Goal: Transaction & Acquisition: Purchase product/service

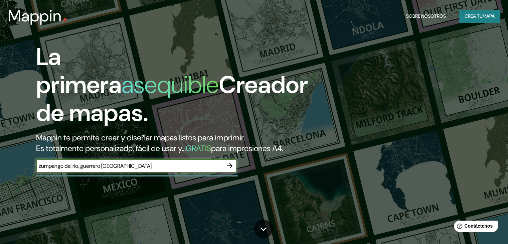
type input "zumpango del rio, guerrero mexico"
drag, startPoint x: 140, startPoint y: 179, endPoint x: 4, endPoint y: 180, distance: 136.3
click at [4, 180] on div "La primera asequible Creador de mapas. Mappin te permite crear y diseñar mapas …" at bounding box center [254, 122] width 508 height 244
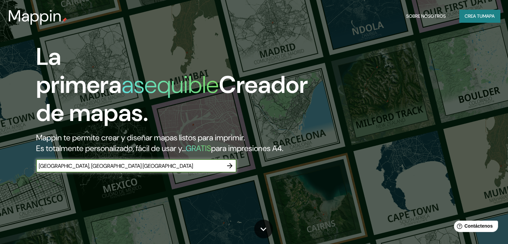
type input "Zumpango del Rio, Guerrero Mexico"
click at [227, 170] on icon "button" at bounding box center [230, 166] width 8 height 8
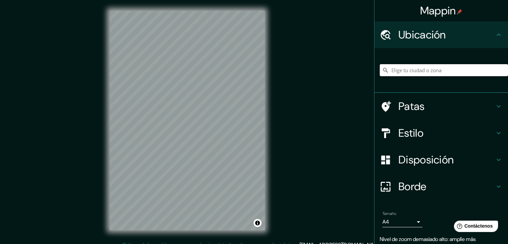
click at [417, 70] on input "Elige tu ciudad o zona" at bounding box center [444, 70] width 128 height 12
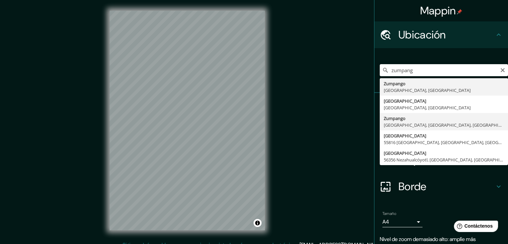
type input "Zumpango, Zumpango del Río, Guerrero, México"
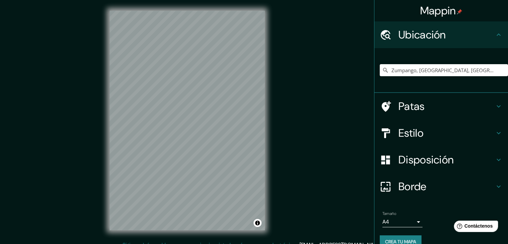
scroll to position [8, 0]
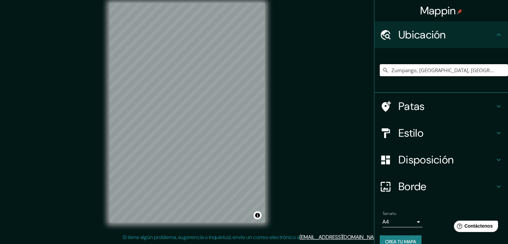
click at [422, 132] on h4 "Estilo" at bounding box center [447, 132] width 96 height 13
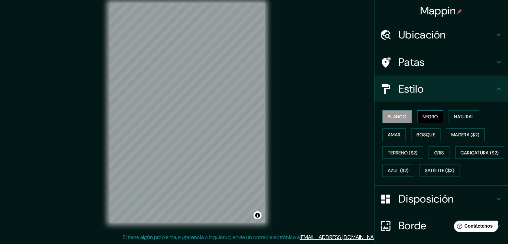
click at [423, 117] on font "Negro" at bounding box center [431, 117] width 16 height 6
click at [466, 120] on font "Natural" at bounding box center [464, 116] width 20 height 9
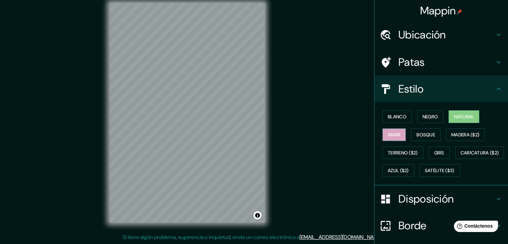
click at [389, 133] on font "Amar" at bounding box center [394, 135] width 13 height 6
click at [420, 134] on font "Bosque" at bounding box center [426, 135] width 19 height 6
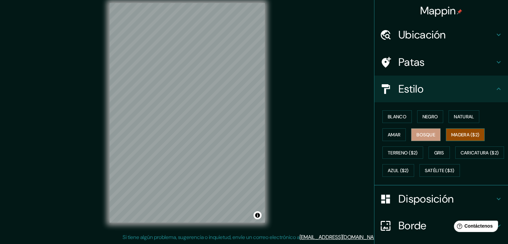
click at [454, 135] on font "Madera ($2)" at bounding box center [465, 135] width 28 height 6
click at [438, 154] on font "Gris" at bounding box center [439, 153] width 10 height 6
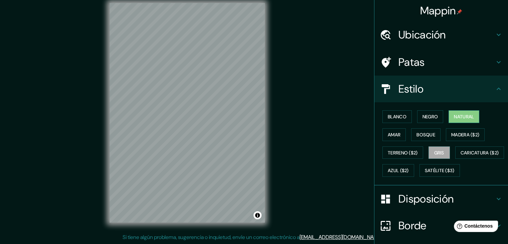
click at [466, 118] on font "Natural" at bounding box center [464, 117] width 20 height 6
click at [495, 92] on icon at bounding box center [499, 89] width 8 height 8
click at [498, 88] on div "Estilo" at bounding box center [441, 88] width 134 height 27
click at [495, 85] on icon at bounding box center [499, 89] width 8 height 8
click at [495, 65] on icon at bounding box center [499, 62] width 8 height 8
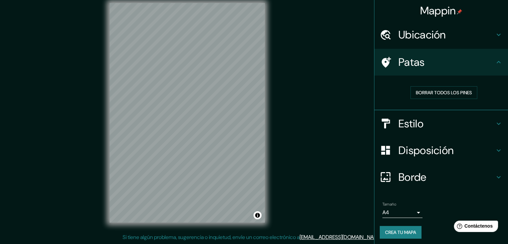
click at [495, 35] on icon at bounding box center [499, 35] width 8 height 8
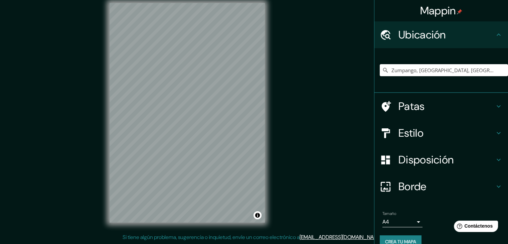
click at [495, 35] on icon at bounding box center [499, 35] width 8 height 8
click at [481, 163] on h4 "Disposición" at bounding box center [447, 159] width 96 height 13
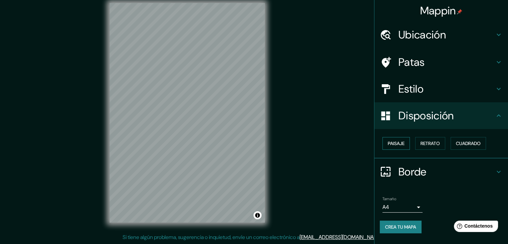
click at [400, 144] on font "Paisaje" at bounding box center [396, 143] width 17 height 6
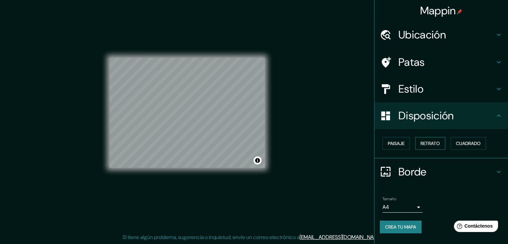
click at [427, 142] on font "Retrato" at bounding box center [430, 143] width 19 height 6
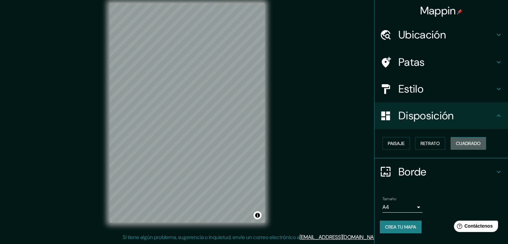
click at [468, 143] on font "Cuadrado" at bounding box center [468, 143] width 25 height 6
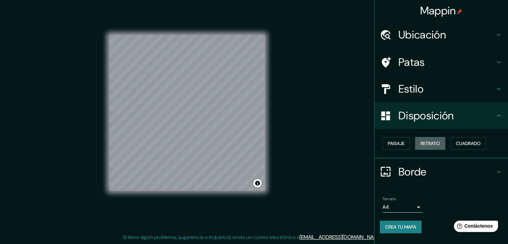
click at [435, 143] on font "Retrato" at bounding box center [430, 143] width 19 height 6
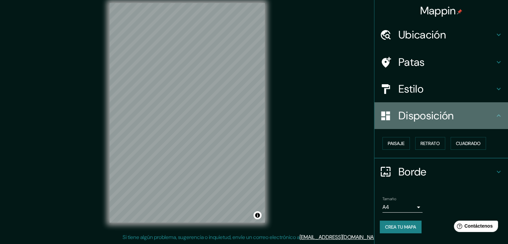
click at [494, 115] on h4 "Disposición" at bounding box center [447, 115] width 96 height 13
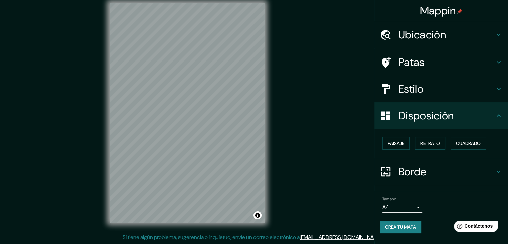
click at [466, 166] on h4 "Borde" at bounding box center [447, 171] width 96 height 13
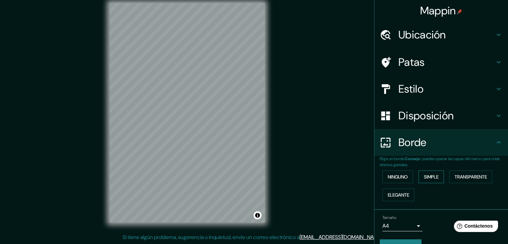
click at [419, 176] on button "Simple" at bounding box center [431, 176] width 25 height 13
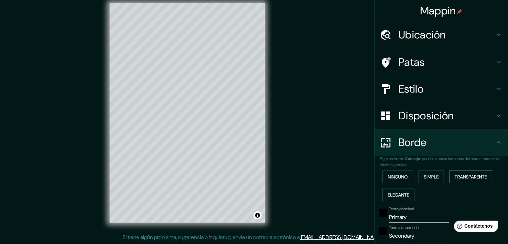
click at [463, 180] on font "Transparente" at bounding box center [471, 176] width 32 height 9
click at [396, 196] on font "Elegante" at bounding box center [398, 195] width 21 height 6
click at [472, 176] on font "Transparente" at bounding box center [471, 177] width 32 height 6
click at [221, 3] on div at bounding box center [187, 3] width 155 height 0
click at [218, 168] on div at bounding box center [218, 169] width 5 height 5
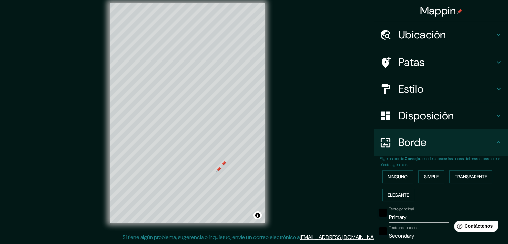
click at [224, 162] on div at bounding box center [223, 163] width 5 height 5
click at [221, 169] on div at bounding box center [218, 169] width 5 height 5
drag, startPoint x: 408, startPoint y: 216, endPoint x: 374, endPoint y: 219, distance: 33.5
click at [377, 219] on div "Texto principal Primary" at bounding box center [432, 214] width 110 height 16
type input "Z"
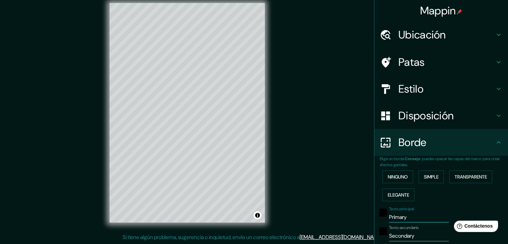
type input "223"
type input "37"
type input "ZU"
type input "223"
type input "37"
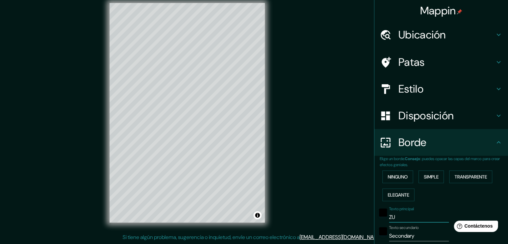
type input "ZUM"
type input "223"
type input "37"
type input "ZUMP"
type input "223"
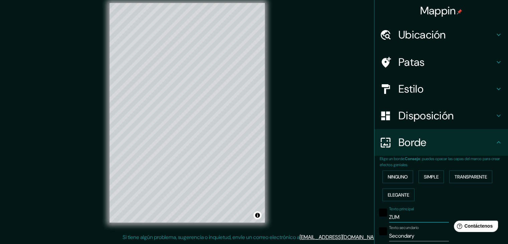
type input "37"
type input "ZUMPA"
type input "223"
type input "37"
type input "ZUMPAN"
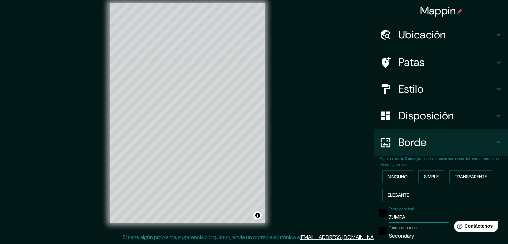
type input "223"
type input "37"
type input "ZUMPANG"
type input "223"
type input "37"
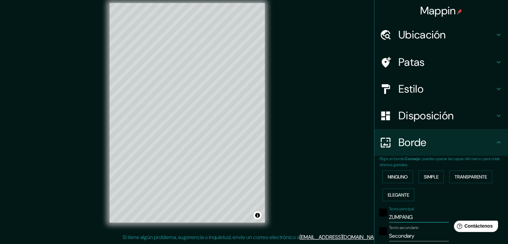
type input "ZUMPANGO"
type input "223"
type input "37"
type input "ZUMPANGO"
drag, startPoint x: 421, startPoint y: 235, endPoint x: 378, endPoint y: 237, distance: 42.5
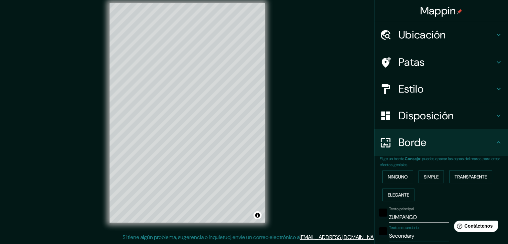
click at [378, 237] on div "Texto secundario Secondary" at bounding box center [432, 233] width 110 height 16
type input "D"
type input "223"
type input "37"
type input "DE"
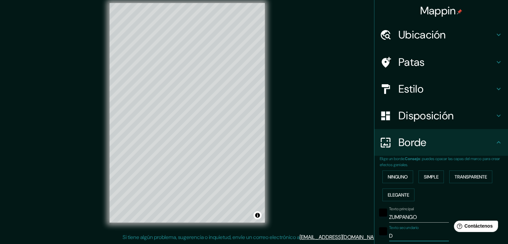
type input "223"
type input "37"
type input "DEL"
type input "223"
type input "37"
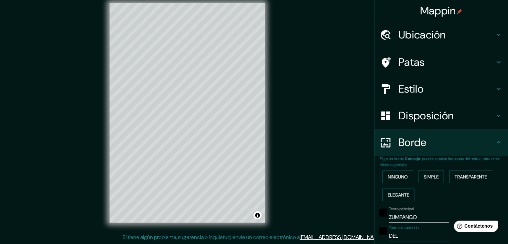
type input "DEL"
type input "223"
type input "37"
type input "DEL R"
type input "223"
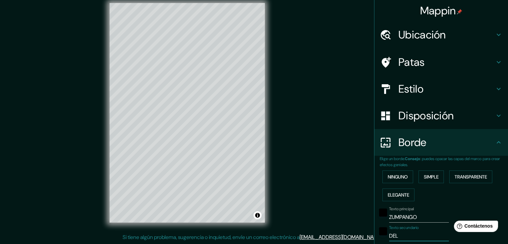
type input "37"
type input "DEL RI"
type input "223"
type input "37"
type input "DEL RIO"
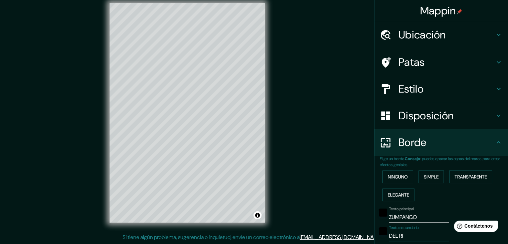
type input "223"
type input "37"
type input "DEL RIO"
click at [447, 211] on div "Texto principal ZUMPANGO" at bounding box center [432, 214] width 110 height 16
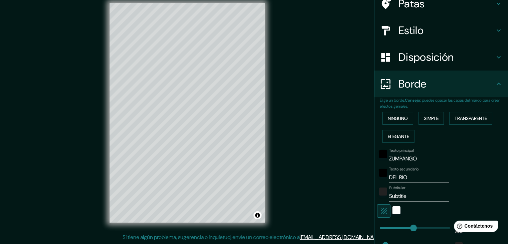
scroll to position [67, 0]
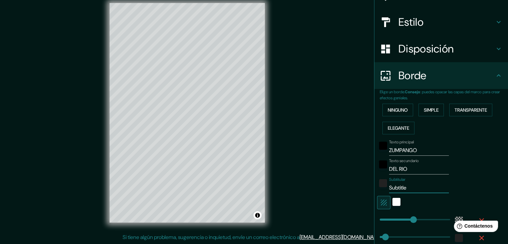
drag, startPoint x: 416, startPoint y: 187, endPoint x: 364, endPoint y: 189, distance: 52.1
click at [364, 189] on div "Mappin Ubicación Zumpango, Zumpango del Río, Guerrero, México Patas Estilo Disp…" at bounding box center [254, 118] width 508 height 252
type input "G"
type input "223"
type input "37"
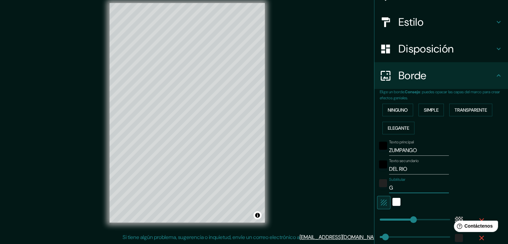
type input "Gu"
type input "223"
type input "37"
type input "Gue"
type input "223"
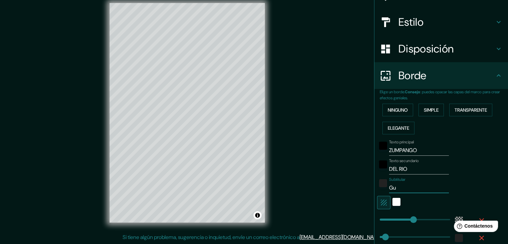
type input "37"
type input "Guer"
type input "223"
type input "37"
type input "Guerr"
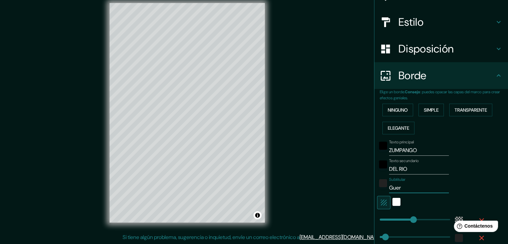
type input "223"
type input "37"
type input "Guerre"
type input "223"
type input "37"
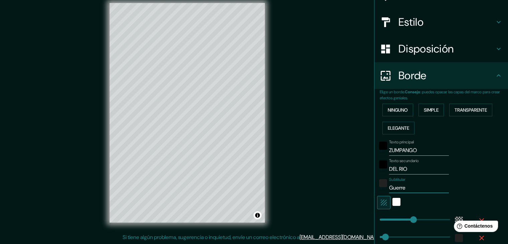
type input "Guerrer"
type input "223"
type input "37"
type input "Guerrero"
type input "223"
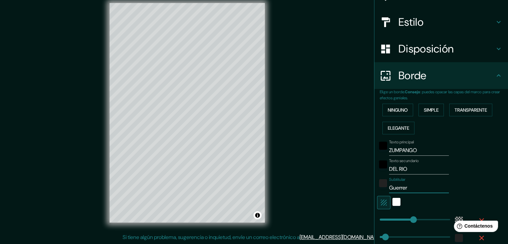
type input "37"
type input "Guerrero,"
type input "223"
type input "37"
type input "Guerrero,"
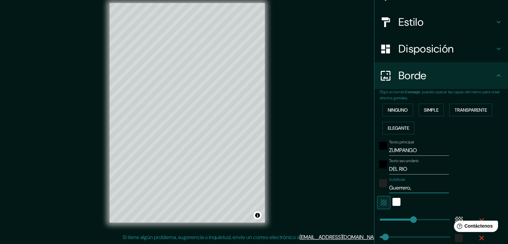
type input "223"
type input "37"
type input "Guerrero, M"
type input "223"
type input "37"
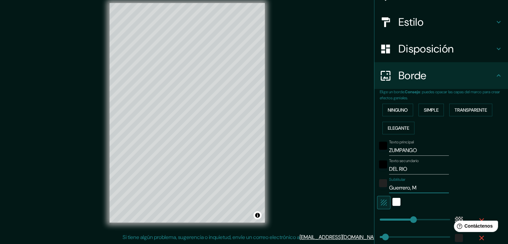
type input "Guerrero, Me"
type input "223"
type input "37"
type input "Guerrero, Mex"
type input "223"
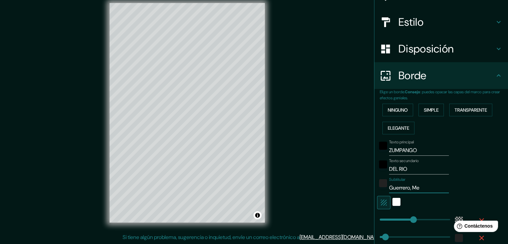
type input "37"
type input "Guerrero, Mexi"
type input "223"
type input "37"
type input "Guerrero, Mexic"
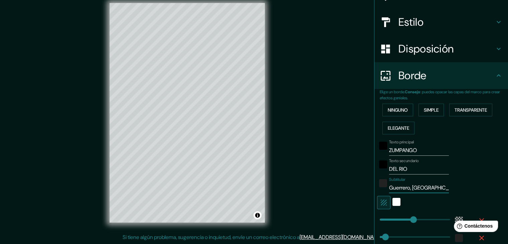
type input "223"
type input "37"
type input "Guerrero, Mexico"
type input "223"
type input "37"
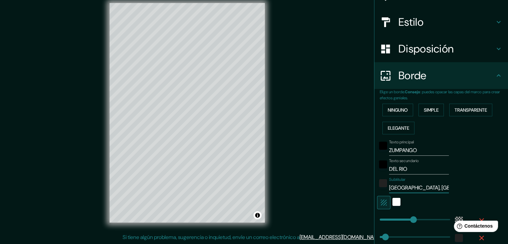
type input "Guerrero, Mexico"
drag, startPoint x: 415, startPoint y: 151, endPoint x: 389, endPoint y: 153, distance: 26.5
click at [389, 153] on input "ZUMPANGO" at bounding box center [419, 150] width 60 height 11
type input "ZU"
type input "223"
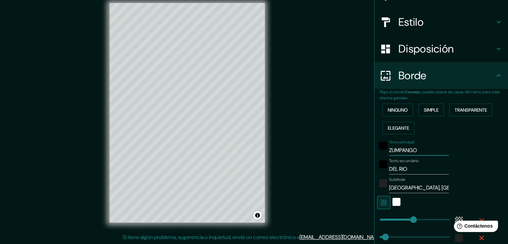
type input "37"
type input "Z"
type input "223"
type input "37"
type input "Zu"
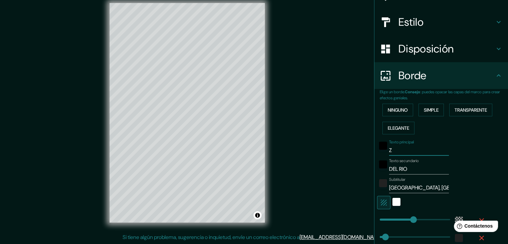
type input "223"
type input "37"
type input "Zum"
type input "223"
type input "37"
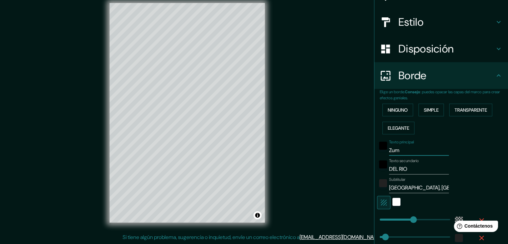
type input "Zump"
type input "223"
type input "37"
type input "Zumpa"
type input "223"
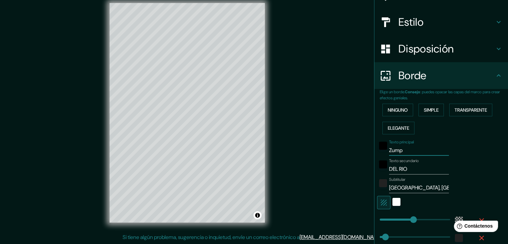
type input "37"
type input "Zumpan"
type input "223"
type input "37"
type input "Zumpang"
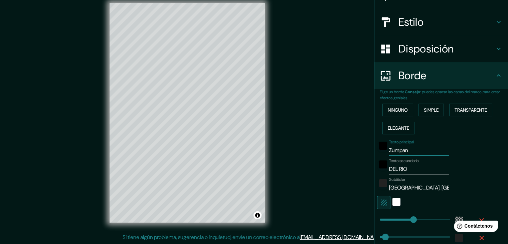
type input "223"
type input "37"
type input "Zumpango"
type input "223"
type input "37"
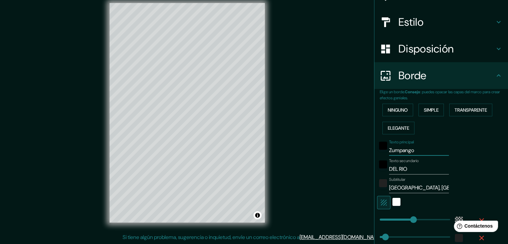
type input "Zumpango"
click at [457, 150] on div "Texto principal Zumpango" at bounding box center [432, 148] width 110 height 16
click at [393, 200] on div "blanco" at bounding box center [397, 202] width 8 height 8
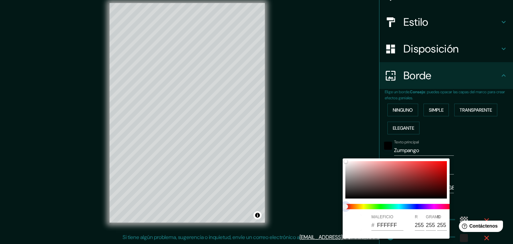
type input "223"
type input "37"
type input "223"
type input "37"
type input "223"
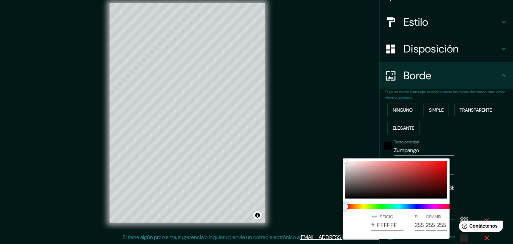
type input "37"
drag, startPoint x: 400, startPoint y: 206, endPoint x: 415, endPoint y: 210, distance: 15.6
click at [446, 210] on div at bounding box center [399, 206] width 112 height 11
type input "223"
type input "37"
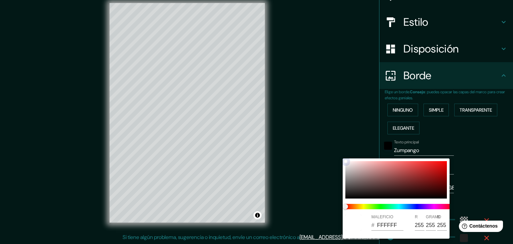
drag, startPoint x: 393, startPoint y: 183, endPoint x: 417, endPoint y: 178, distance: 24.6
click at [394, 183] on div at bounding box center [396, 179] width 102 height 37
type input "223"
type input "37"
type input "663535"
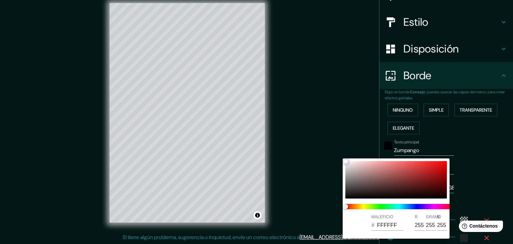
type input "102"
type input "53"
type input "223"
type input "37"
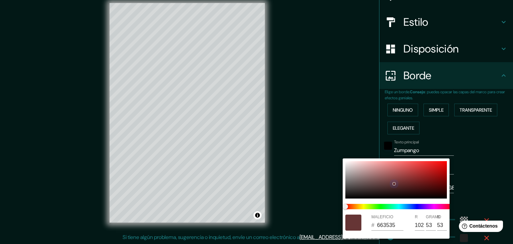
type input "C42727"
type input "196"
type input "39"
type input "223"
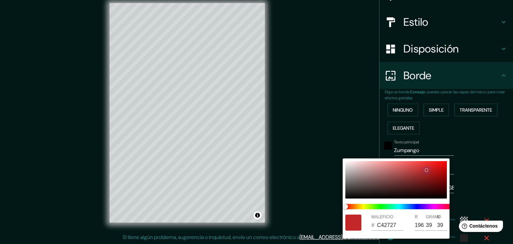
type input "37"
type input "C82727"
type input "200"
type input "39"
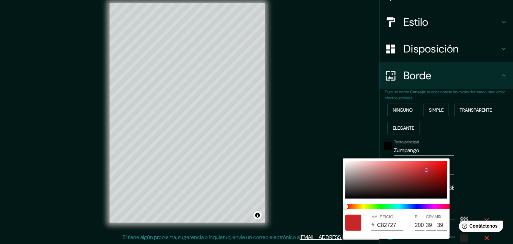
type input "223"
type input "37"
type input "C82626"
type input "38"
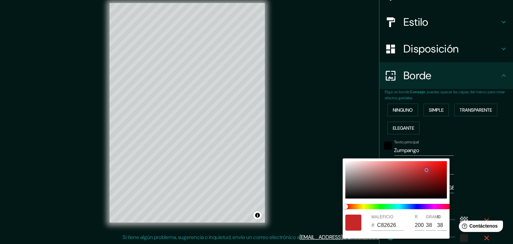
type input "223"
type input "37"
type input "CD2424"
type input "205"
type input "36"
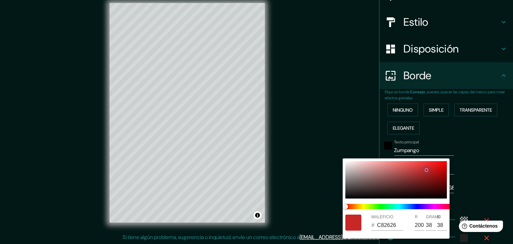
type input "36"
type input "223"
type input "37"
type input "E21818"
type input "226"
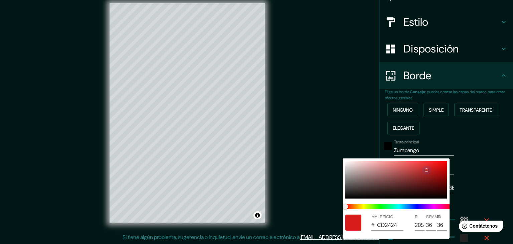
type input "24"
type input "223"
type input "37"
type input "E61212"
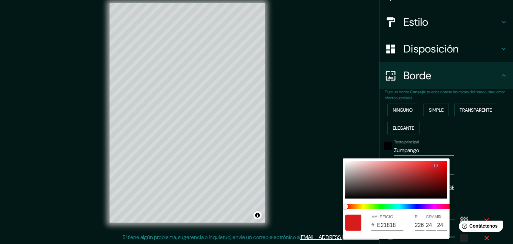
type input "230"
type input "18"
type input "223"
type input "37"
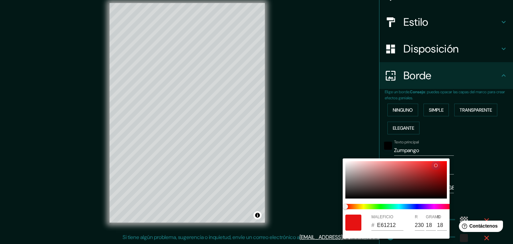
type input "EB0F0F"
type input "235"
type input "15"
type input "223"
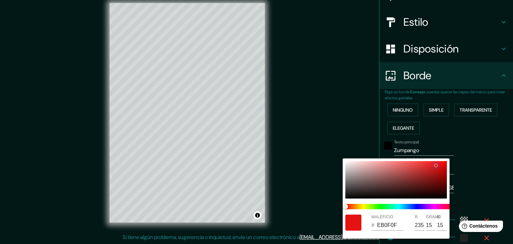
type input "37"
type input "EB0D0D"
type input "13"
type input "223"
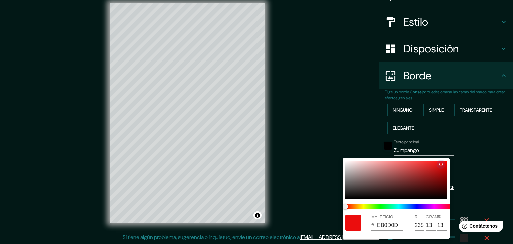
type input "37"
type input "EB1010"
type input "16"
type input "223"
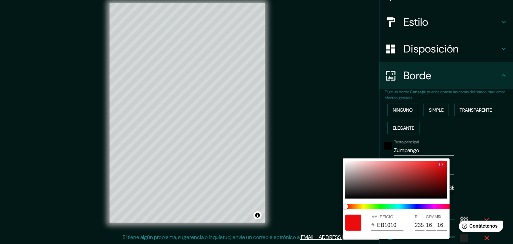
type input "37"
type input "BF3131"
type input "191"
type input "49"
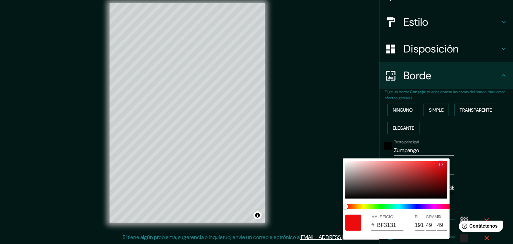
type input "223"
type input "37"
drag, startPoint x: 426, startPoint y: 170, endPoint x: 309, endPoint y: 217, distance: 126.9
click at [309, 217] on div "MALEFICIO # 0A0909 R 10 GRAMO 9 B 9" at bounding box center [256, 122] width 513 height 244
drag, startPoint x: 347, startPoint y: 156, endPoint x: 329, endPoint y: 122, distance: 38.9
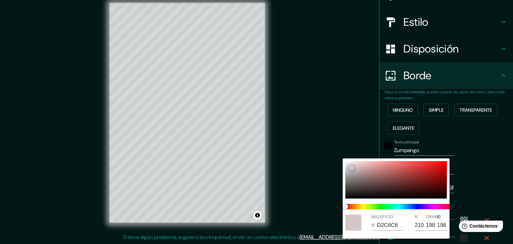
click at [329, 122] on div "MALEFICIO # D2C6C6 R 210 GRAMO 198 B 198" at bounding box center [256, 122] width 513 height 244
drag, startPoint x: 343, startPoint y: 161, endPoint x: 329, endPoint y: 130, distance: 34.2
click at [326, 122] on div "MALEFICIO # DBD9D9 R 219 GRAMO 217 B 217" at bounding box center [256, 122] width 513 height 244
drag, startPoint x: 346, startPoint y: 160, endPoint x: 350, endPoint y: 166, distance: 7.2
click at [348, 163] on div "MALEFICIO # DBD9D9 R 219 GRAMO 217 B 217" at bounding box center [396, 198] width 107 height 80
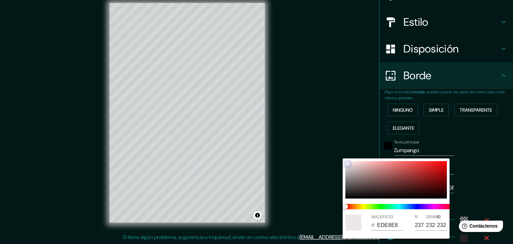
click at [350, 166] on div at bounding box center [396, 179] width 102 height 37
drag, startPoint x: 346, startPoint y: 155, endPoint x: 295, endPoint y: 131, distance: 56.2
click at [295, 131] on div "MALEFICIO # F6EFEF R 246 GRAMO 239 B 239" at bounding box center [256, 122] width 513 height 244
click at [346, 161] on div at bounding box center [396, 179] width 102 height 37
click at [349, 163] on div at bounding box center [396, 179] width 102 height 37
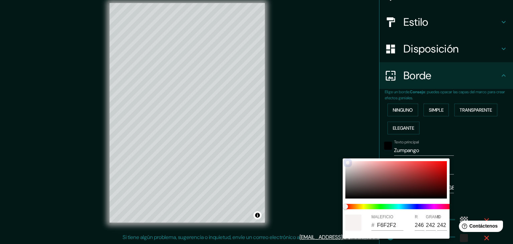
drag, startPoint x: 349, startPoint y: 163, endPoint x: 341, endPoint y: 154, distance: 11.8
click at [341, 154] on div "MALEFICIO # F6F2F2 R 246 GRAMO 242 B 242" at bounding box center [256, 122] width 513 height 244
click at [346, 161] on div at bounding box center [347, 162] width 3 height 3
click at [346, 161] on div at bounding box center [346, 161] width 3 height 3
click at [344, 159] on div "MALEFICIO # FFFDFD R 255 GRAMO 253 B 253" at bounding box center [396, 198] width 107 height 80
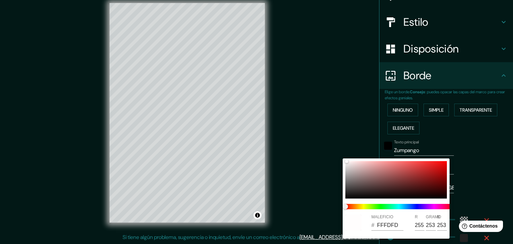
click at [338, 141] on div at bounding box center [256, 122] width 513 height 244
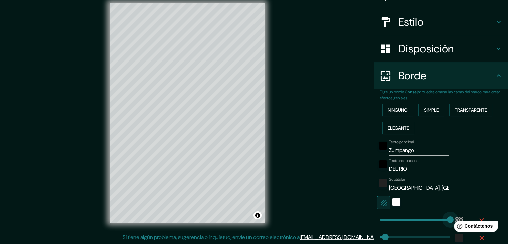
drag, startPoint x: 409, startPoint y: 220, endPoint x: 513, endPoint y: 220, distance: 103.6
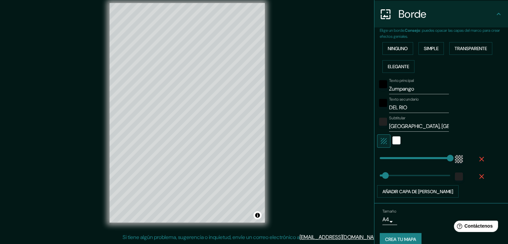
scroll to position [134, 0]
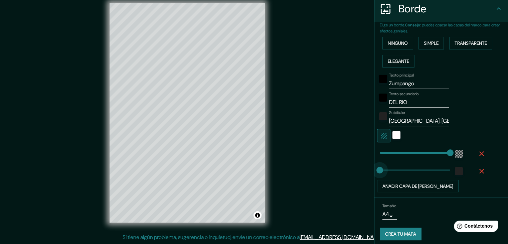
drag, startPoint x: 378, startPoint y: 168, endPoint x: 309, endPoint y: 175, distance: 69.8
drag, startPoint x: 378, startPoint y: 168, endPoint x: 459, endPoint y: 169, distance: 81.2
drag, startPoint x: 442, startPoint y: 167, endPoint x: 370, endPoint y: 170, distance: 71.5
drag, startPoint x: 375, startPoint y: 169, endPoint x: 380, endPoint y: 169, distance: 4.7
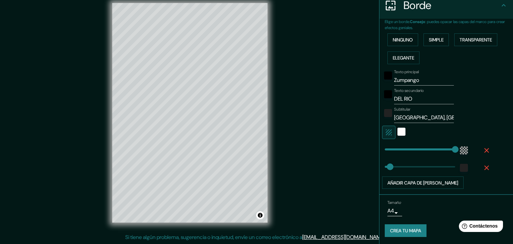
click at [386, 209] on body "Mappin Ubicación Zumpango, Zumpango del Río, Guerrero, México Patas Estilo Disp…" at bounding box center [256, 114] width 513 height 244
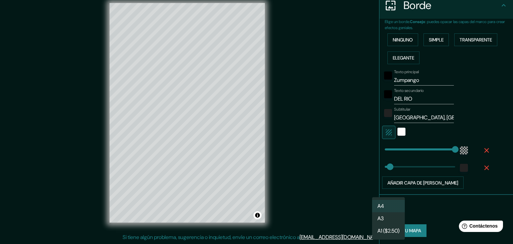
click at [437, 208] on div at bounding box center [256, 122] width 513 height 244
click at [386, 213] on body "Mappin Ubicación Zumpango, Zumpango del Río, Guerrero, México Patas Estilo Disp…" at bounding box center [256, 114] width 513 height 244
click at [444, 207] on div at bounding box center [256, 122] width 513 height 244
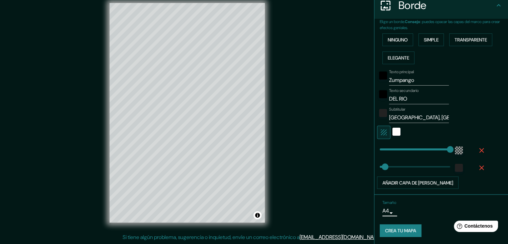
click at [378, 210] on body "Mappin Ubicación Zumpango, Zumpango del Río, Guerrero, México Patas Estilo Disp…" at bounding box center [254, 114] width 508 height 244
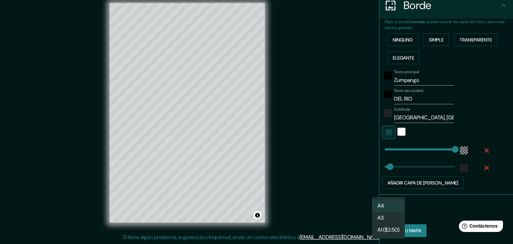
click at [380, 218] on li "A3" at bounding box center [388, 218] width 33 height 12
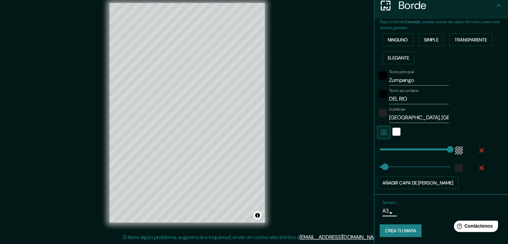
click at [410, 206] on div "Tamaño A3 a4" at bounding box center [403, 208] width 40 height 16
click at [395, 230] on font "Crea tu mapa" at bounding box center [400, 231] width 31 height 6
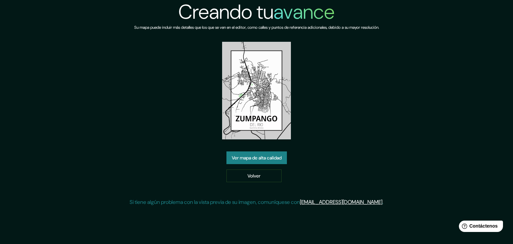
click at [249, 158] on font "Ver mapa de alta calidad" at bounding box center [257, 158] width 50 height 6
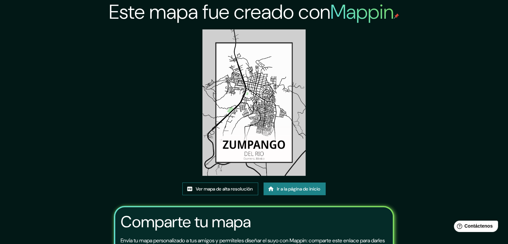
click at [227, 191] on font "Ver mapa de alta resolución" at bounding box center [224, 189] width 57 height 6
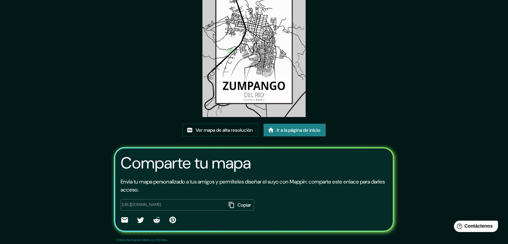
scroll to position [70, 0]
